Goal: Information Seeking & Learning: Learn about a topic

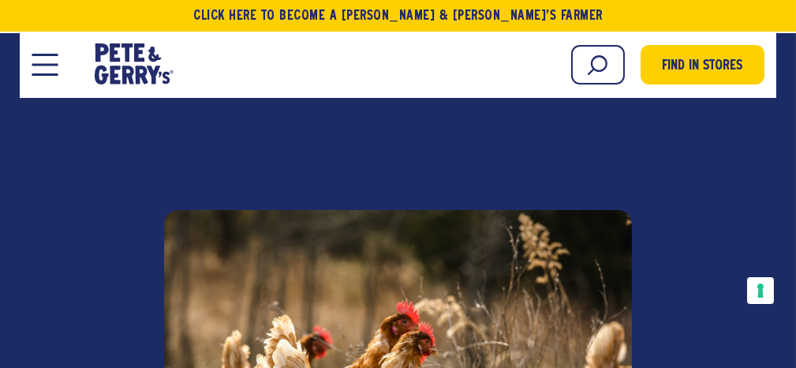
click at [0, 0] on span "Our Story" at bounding box center [0, 0] width 0 height 0
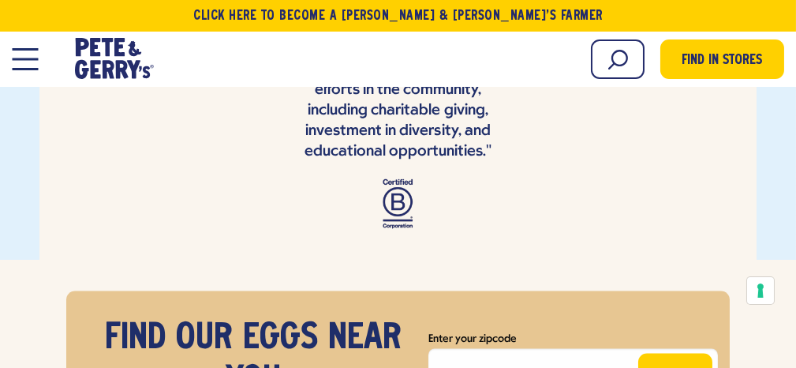
scroll to position [5761, 0]
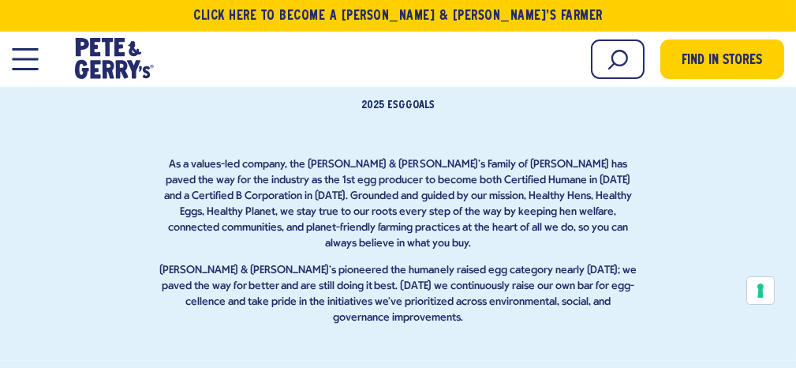
scroll to position [4656, 0]
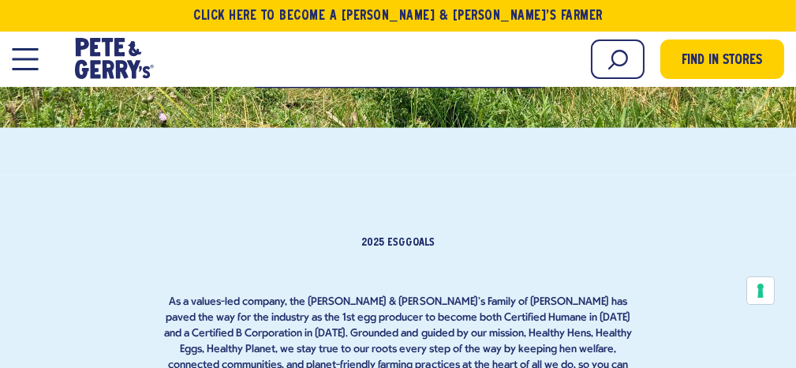
click at [439, 62] on span "Learn More" at bounding box center [398, 49] width 82 height 25
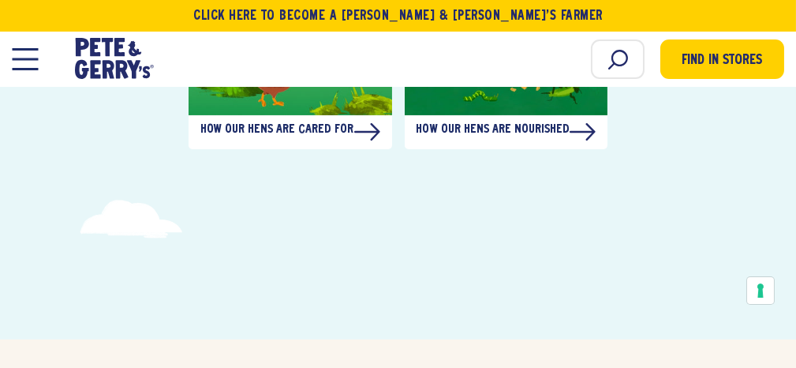
scroll to position [789, 0]
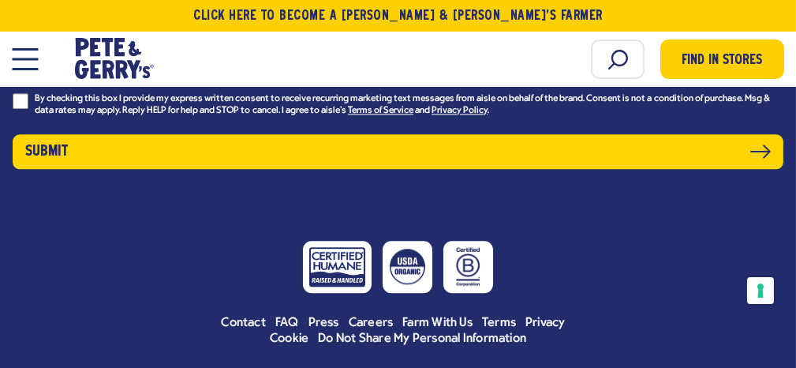
scroll to position [8125, 0]
